Goal: Information Seeking & Learning: Learn about a topic

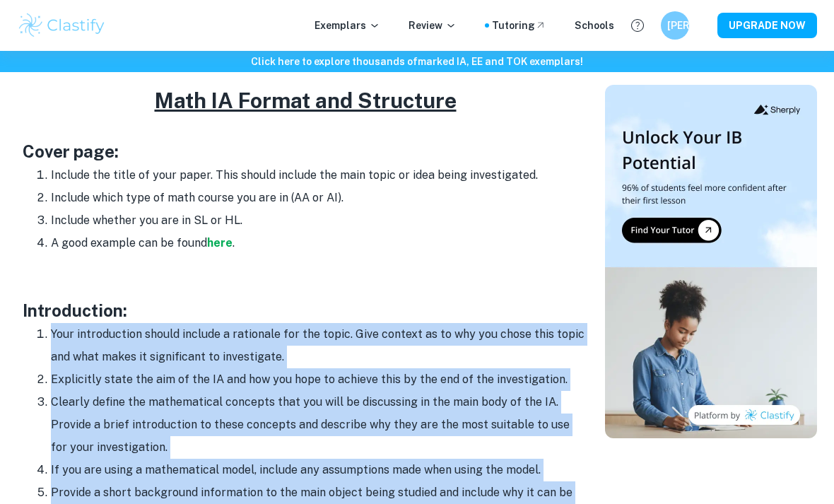
scroll to position [658, 0]
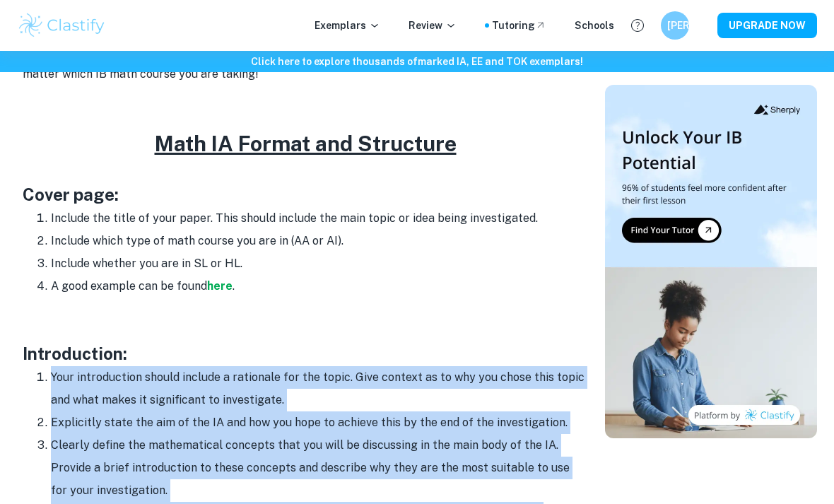
click at [529, 214] on li "Include the title of your paper. This should include the main topic or idea bei…" at bounding box center [319, 218] width 537 height 23
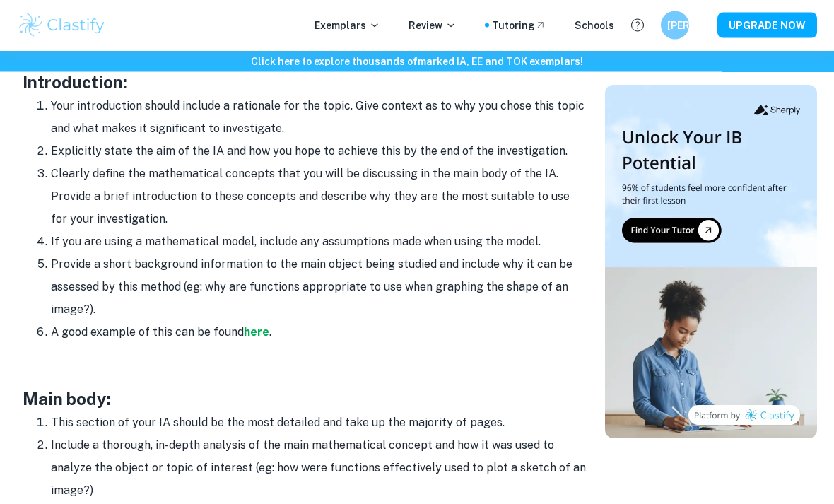
scroll to position [1003, 0]
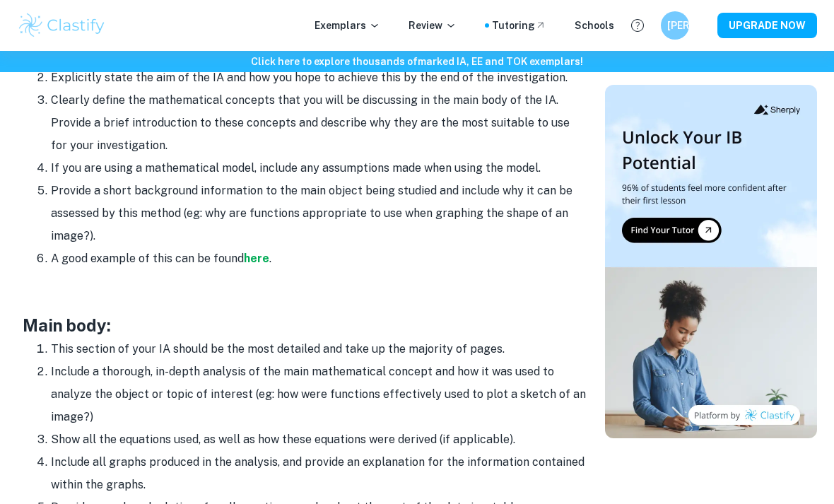
click at [52, 201] on li "Provide a short background information to the main object being studied and inc…" at bounding box center [319, 214] width 537 height 68
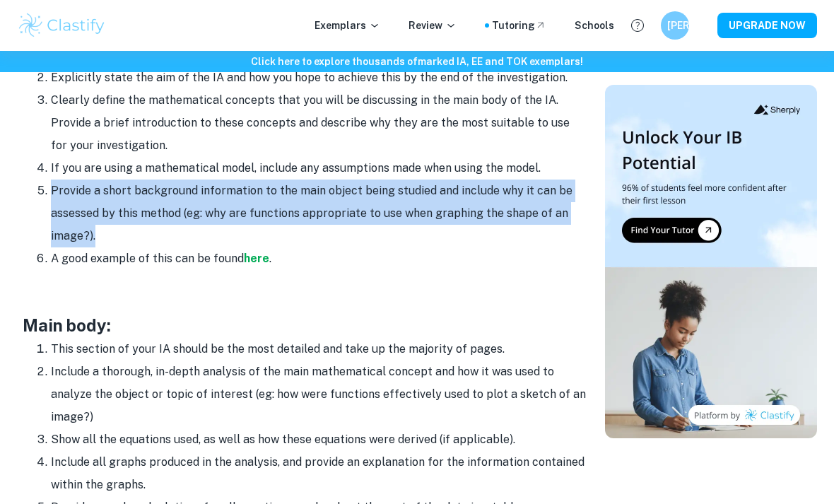
click at [23, 127] on ol "Your introduction should include a rationale for the topic. Give context as to …" at bounding box center [306, 145] width 566 height 249
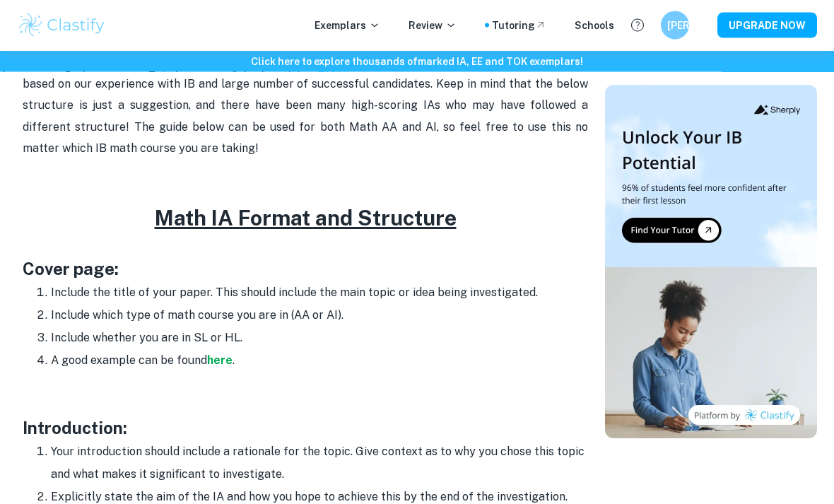
scroll to position [589, 0]
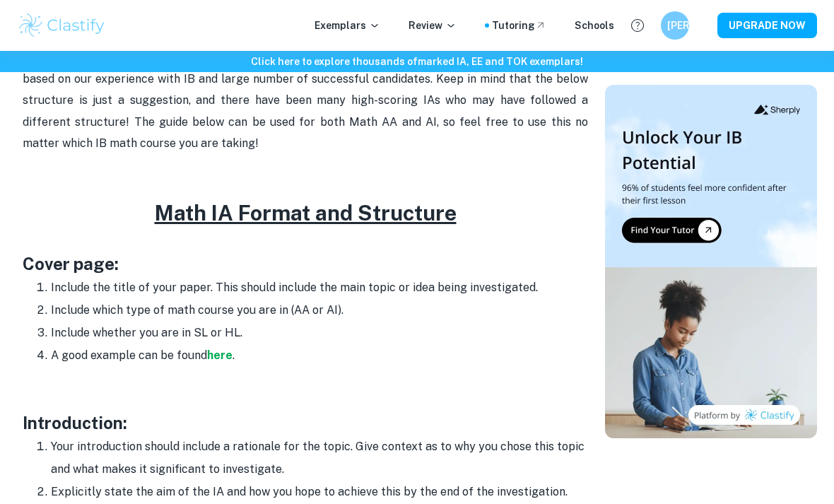
click at [223, 354] on strong "here" at bounding box center [219, 355] width 25 height 13
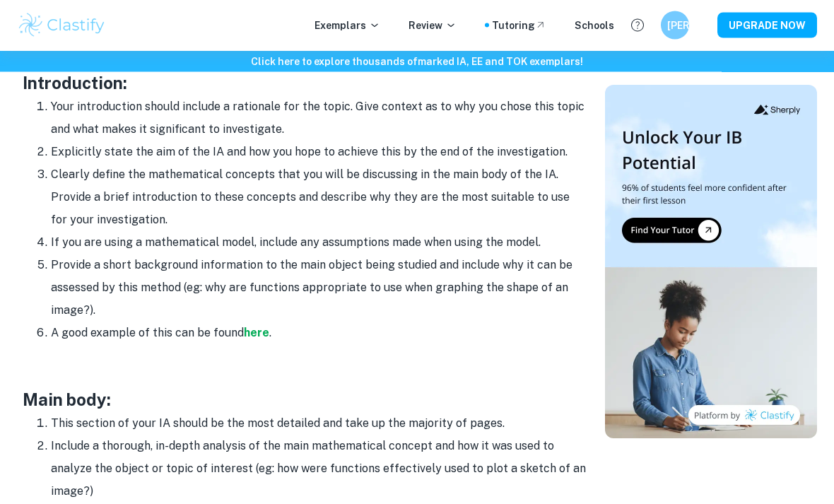
scroll to position [929, 0]
click at [255, 332] on strong "here" at bounding box center [256, 332] width 25 height 13
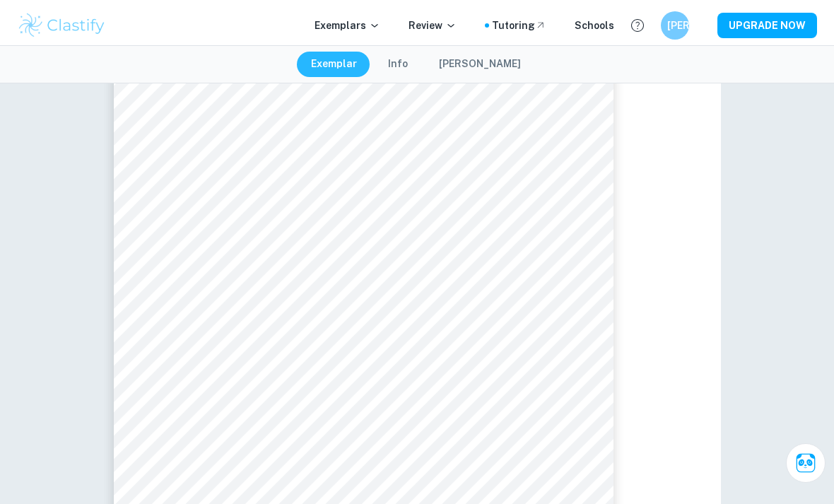
scroll to position [40, 0]
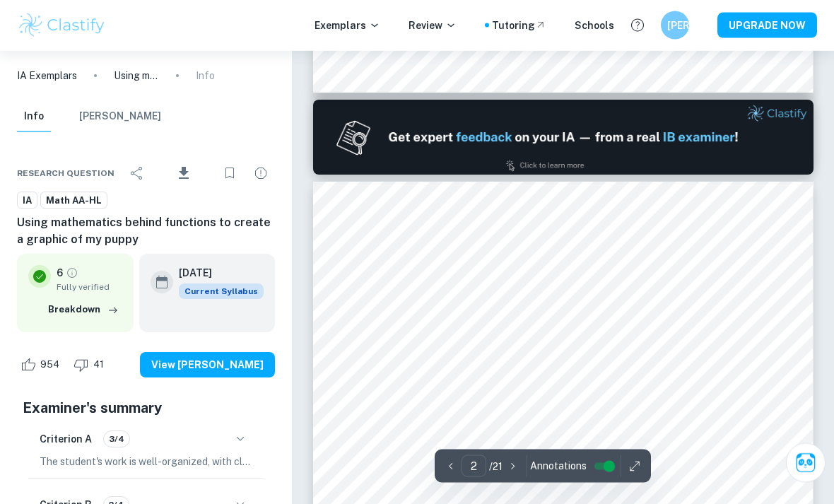
type input "1"
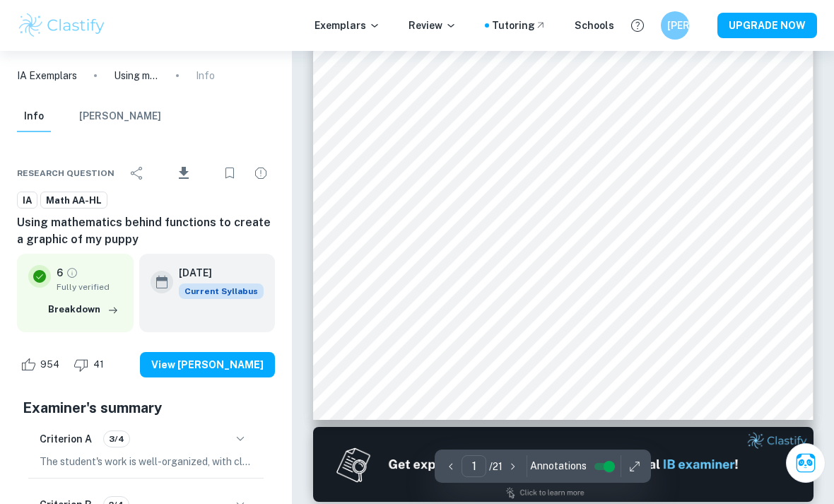
scroll to position [350, 0]
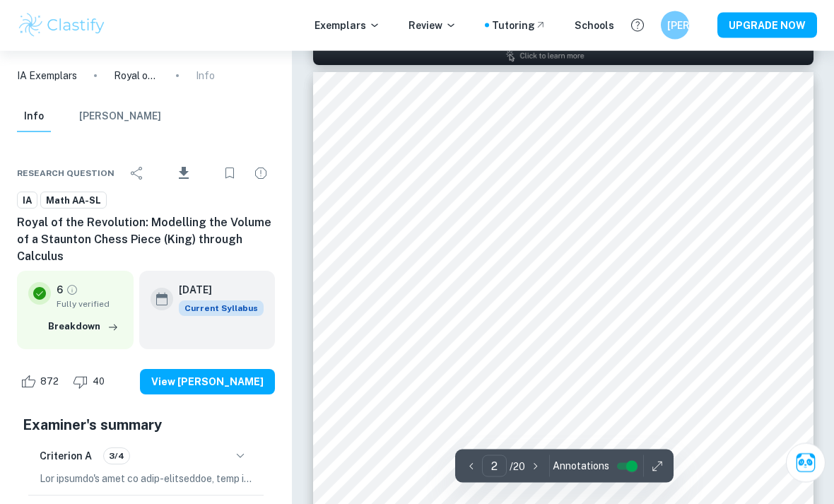
scroll to position [726, 0]
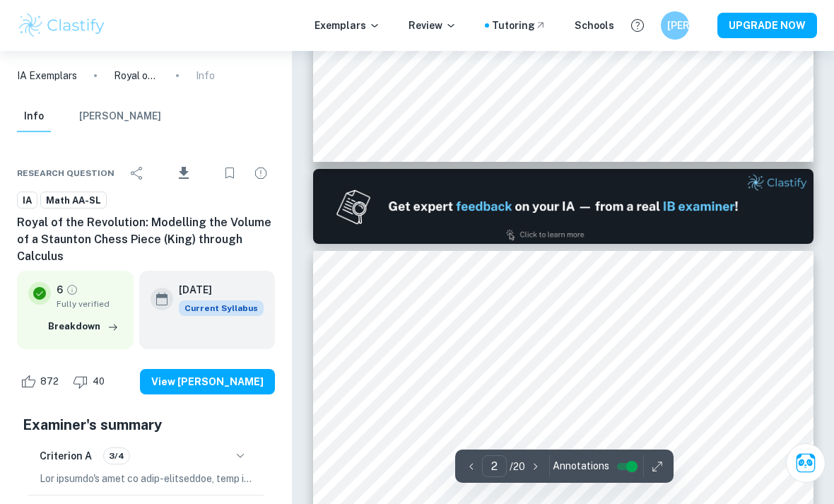
type input "1"
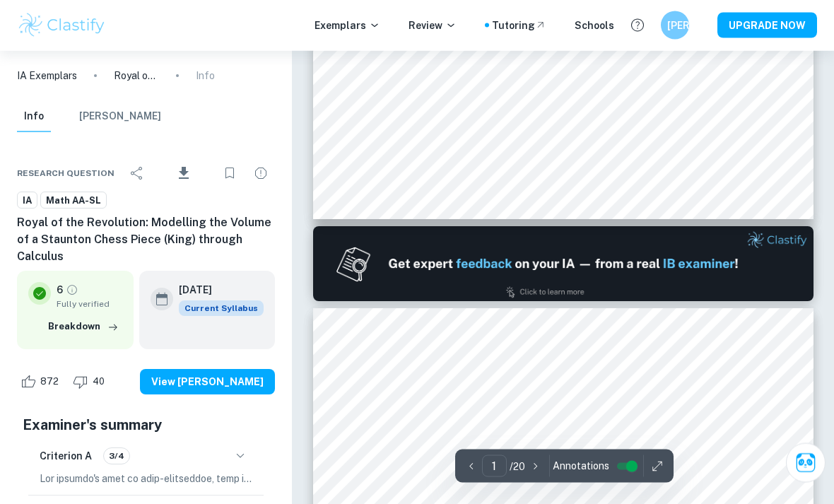
scroll to position [484, 0]
